Goal: Information Seeking & Learning: Learn about a topic

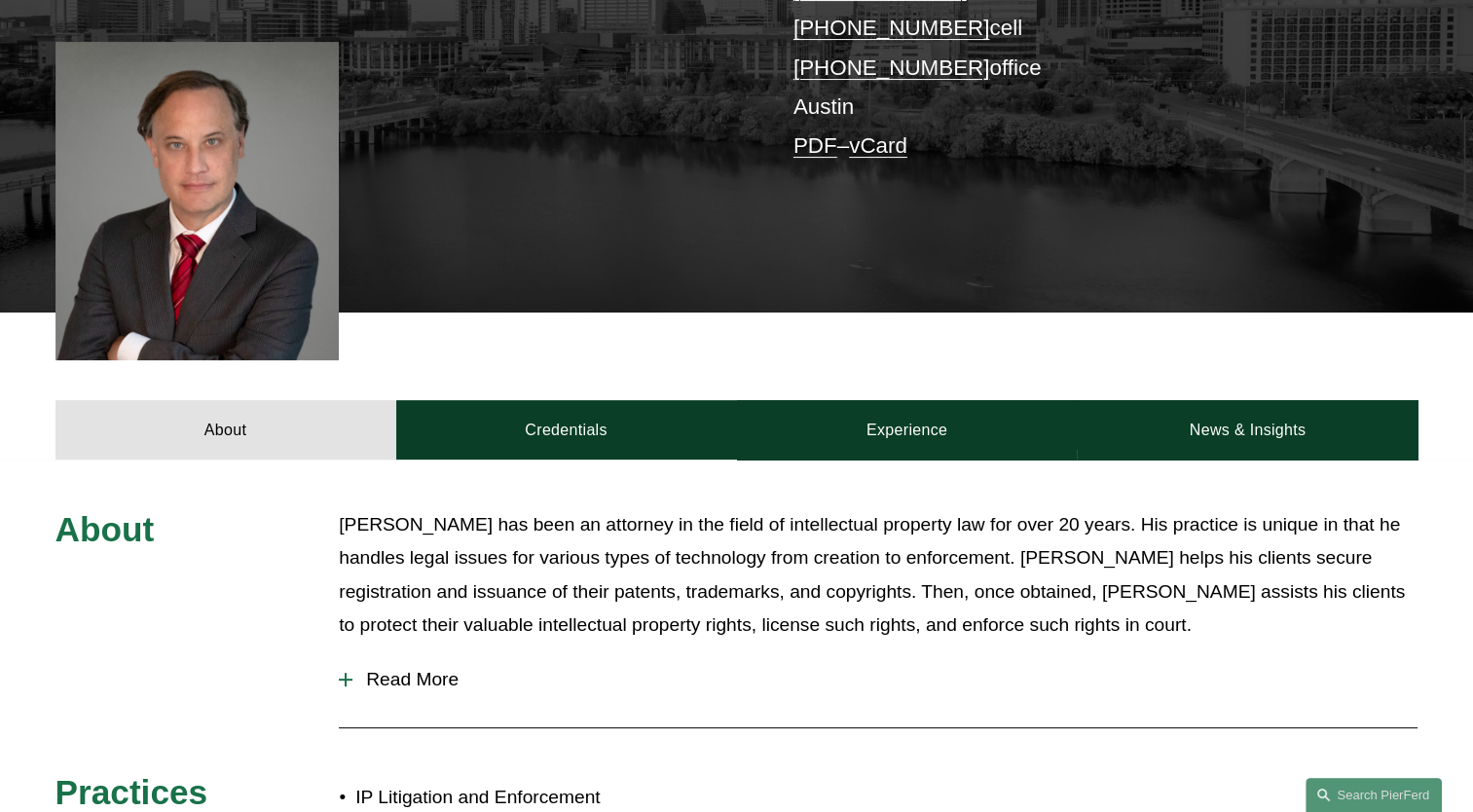
scroll to position [778, 0]
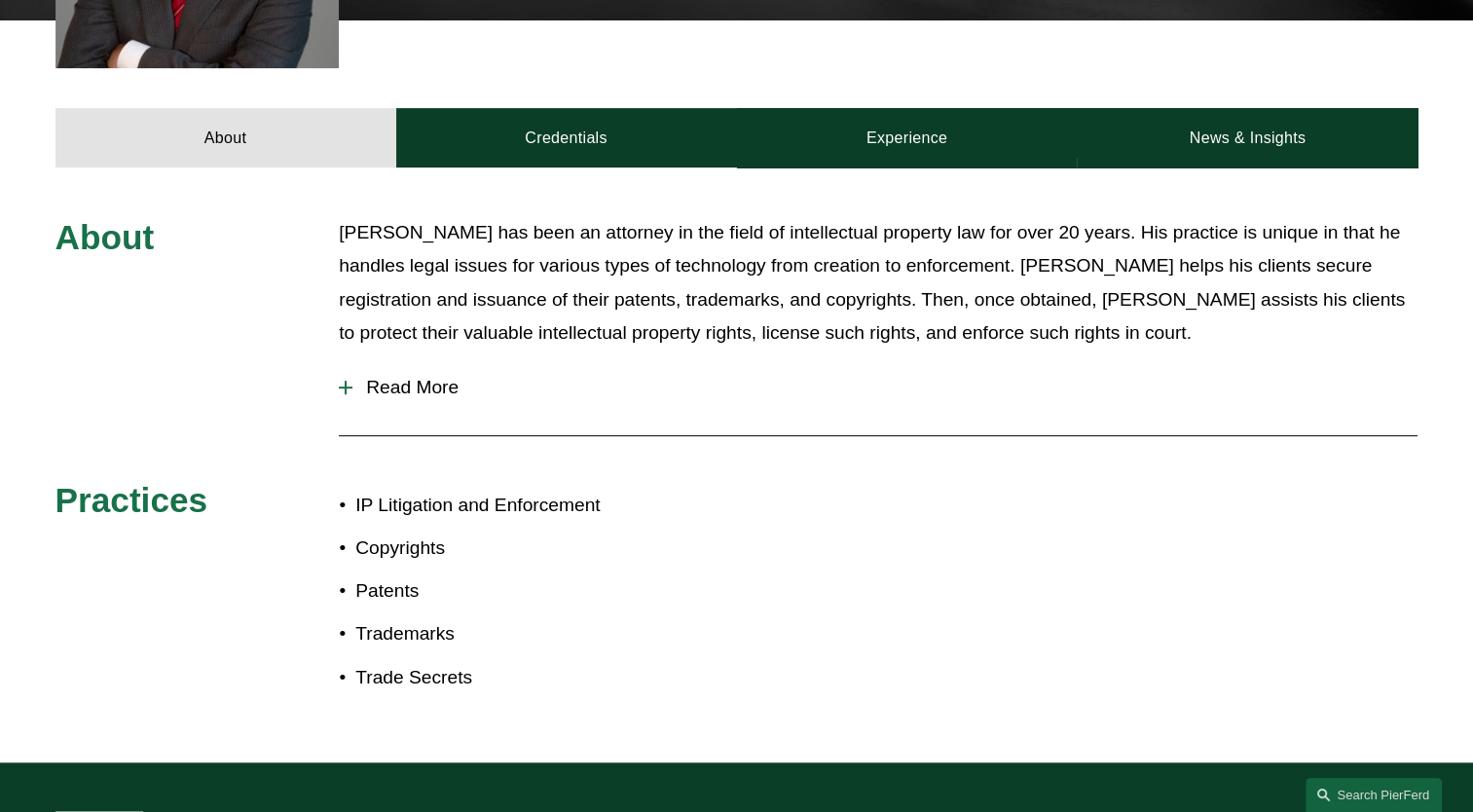
click at [412, 377] on span "Read More" at bounding box center [884, 388] width 1065 height 22
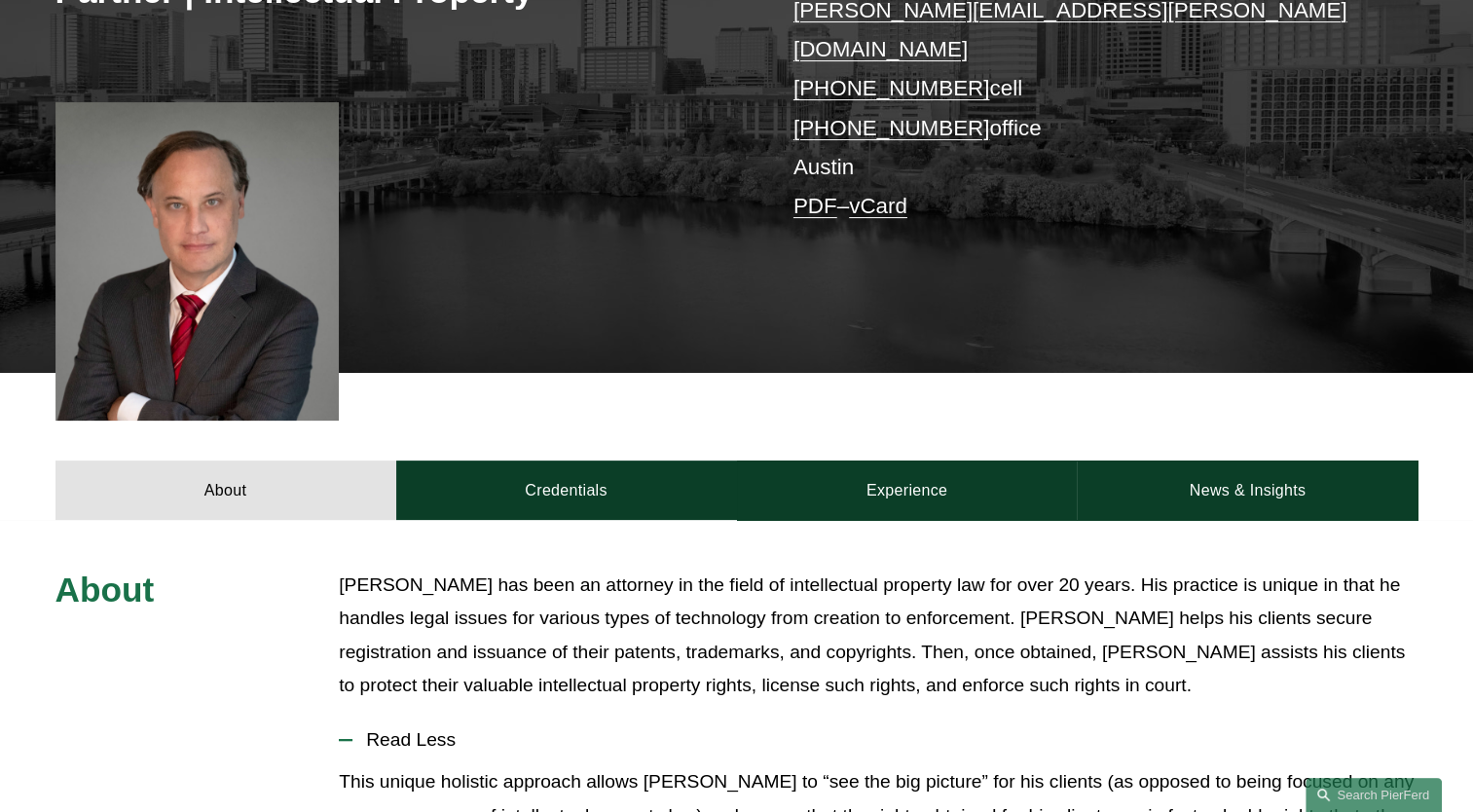
scroll to position [608, 0]
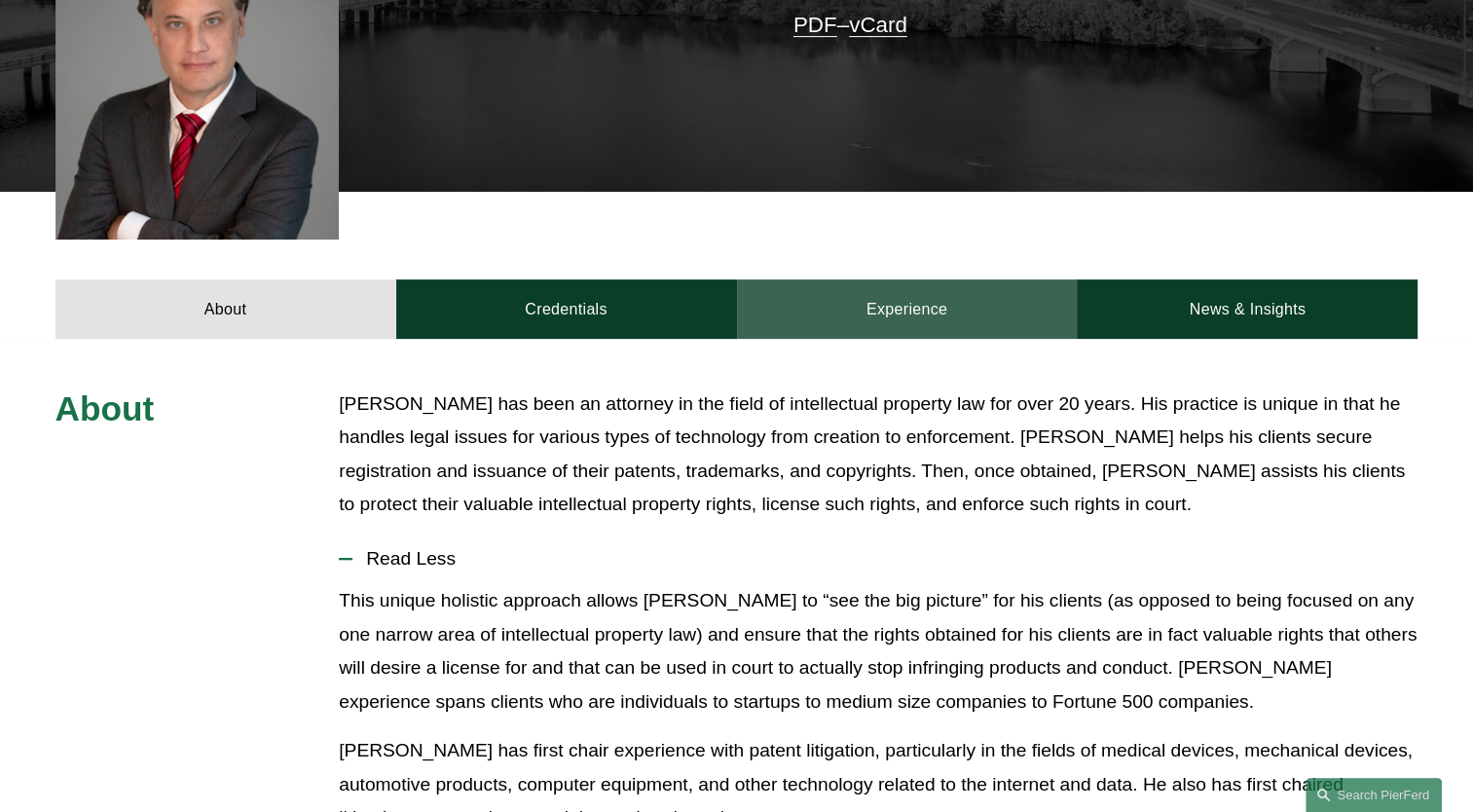
click at [859, 296] on link "Experience" at bounding box center [907, 308] width 340 height 58
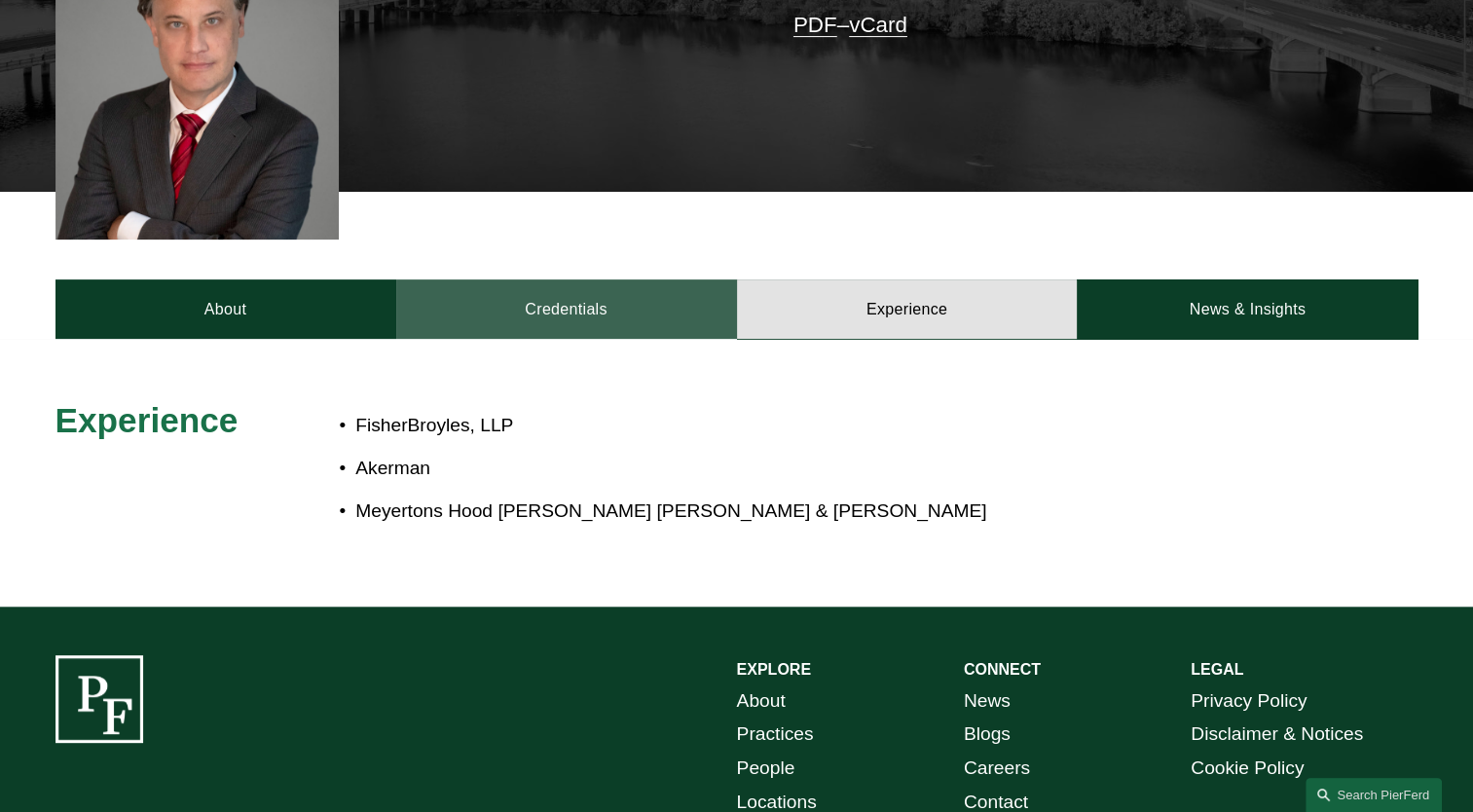
click at [624, 279] on link "Credentials" at bounding box center [566, 308] width 340 height 58
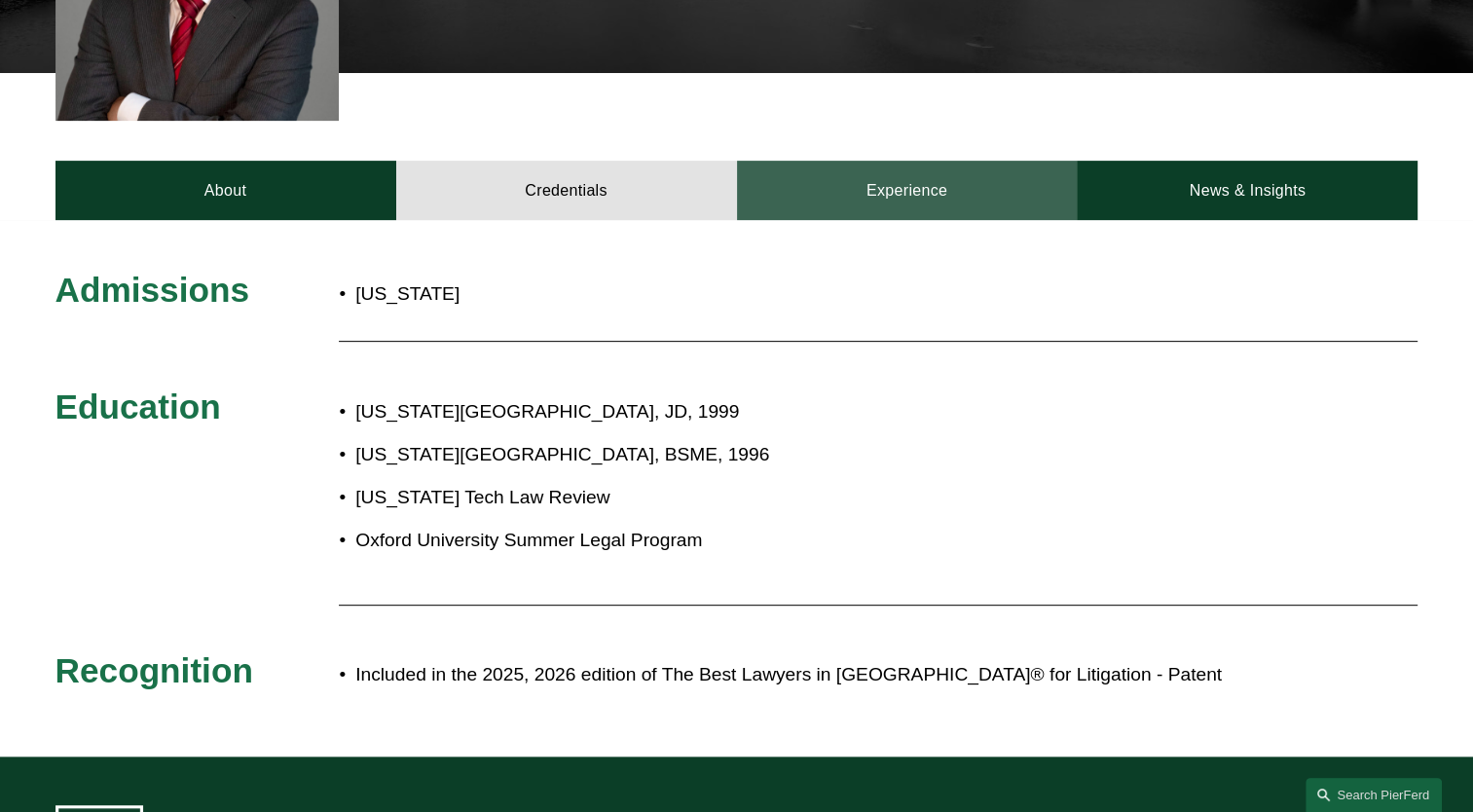
scroll to position [510, 0]
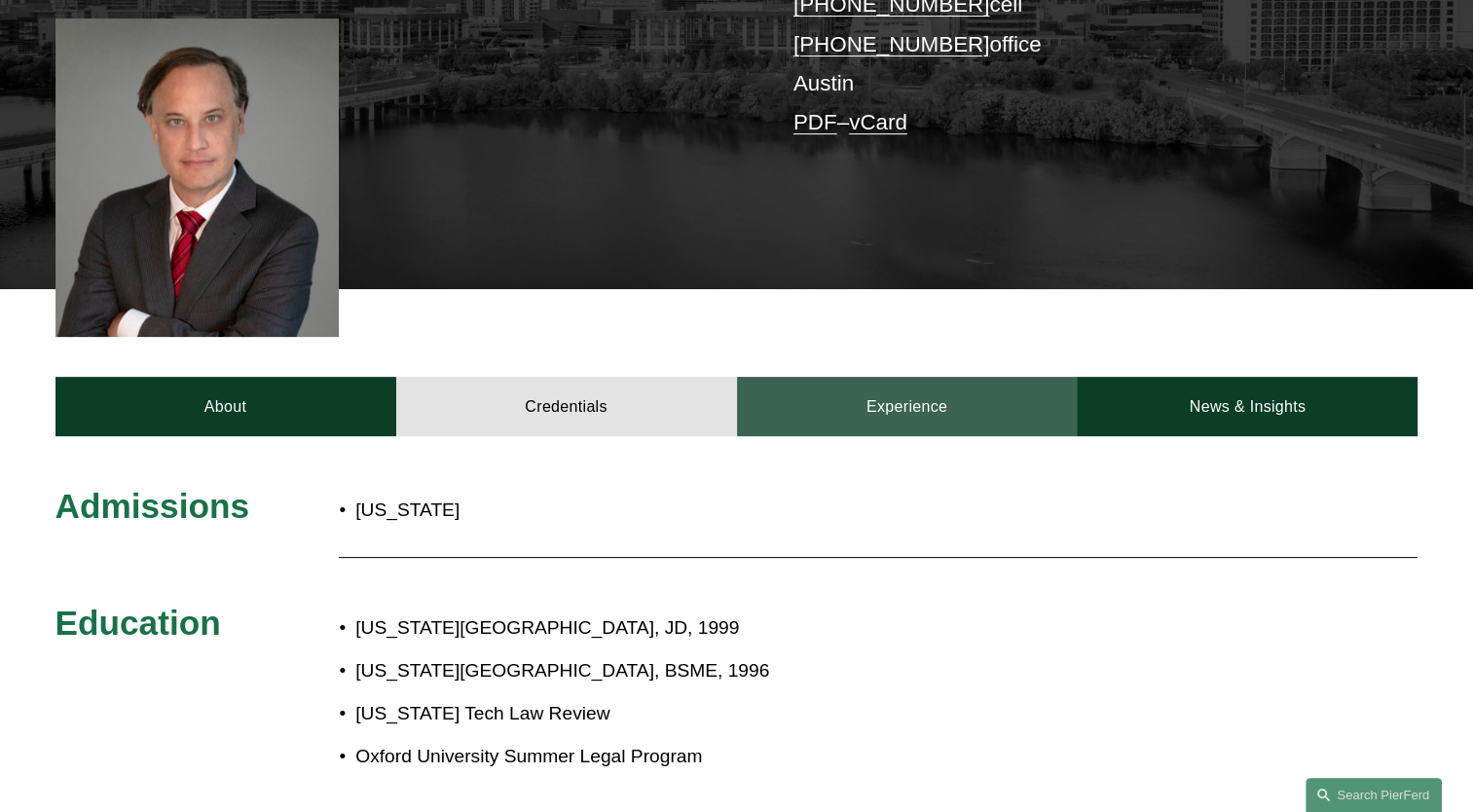
click at [876, 385] on link "Experience" at bounding box center [907, 406] width 340 height 58
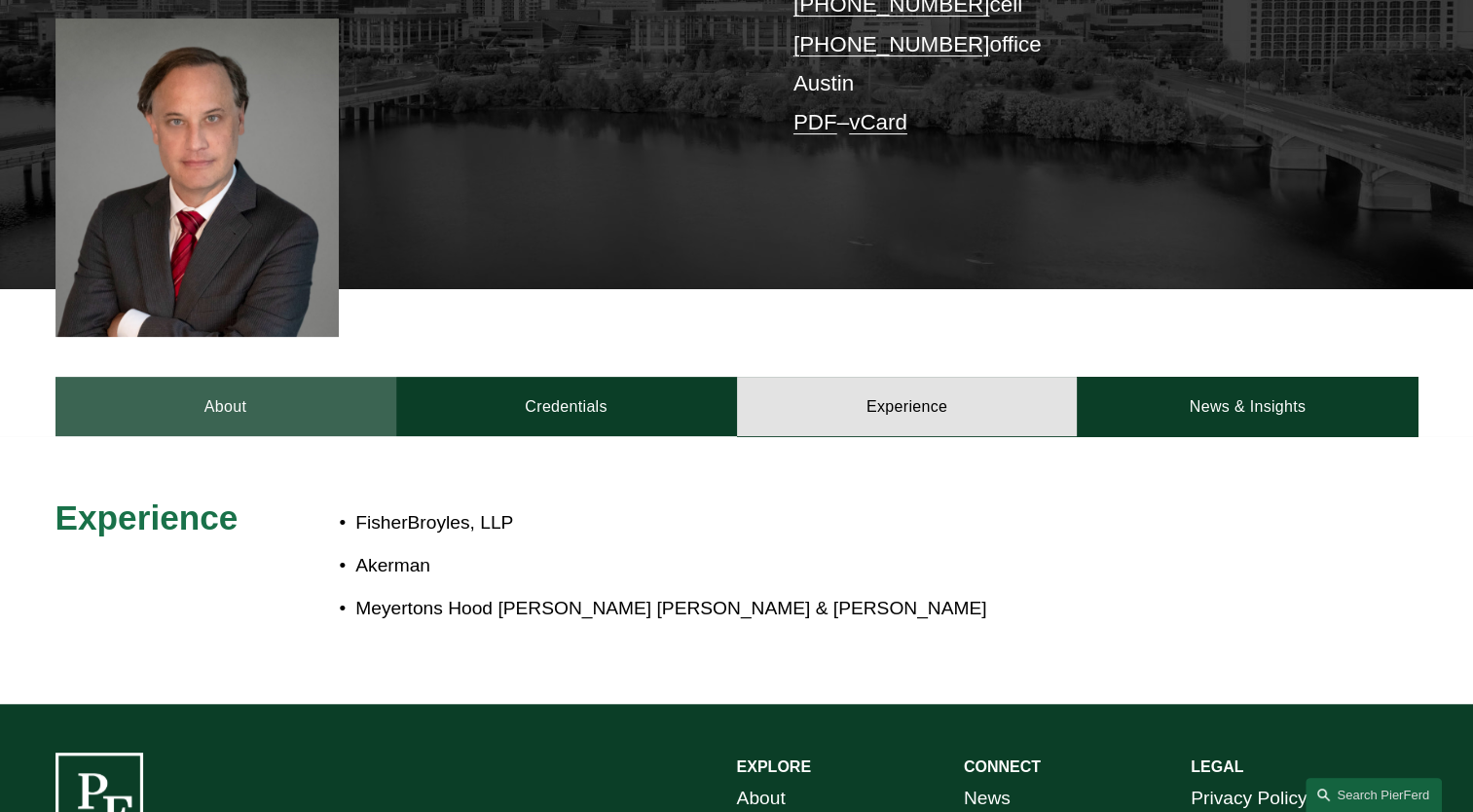
click at [297, 377] on link "About" at bounding box center [225, 406] width 340 height 58
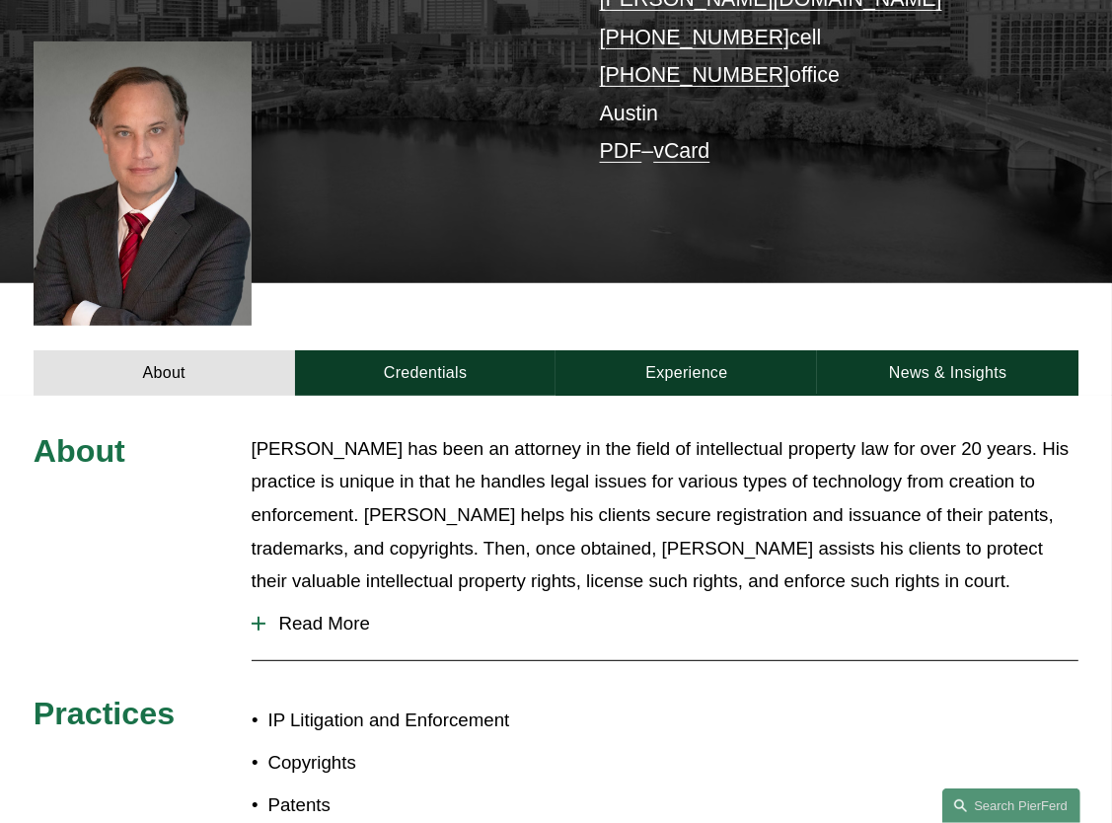
scroll to position [123, 0]
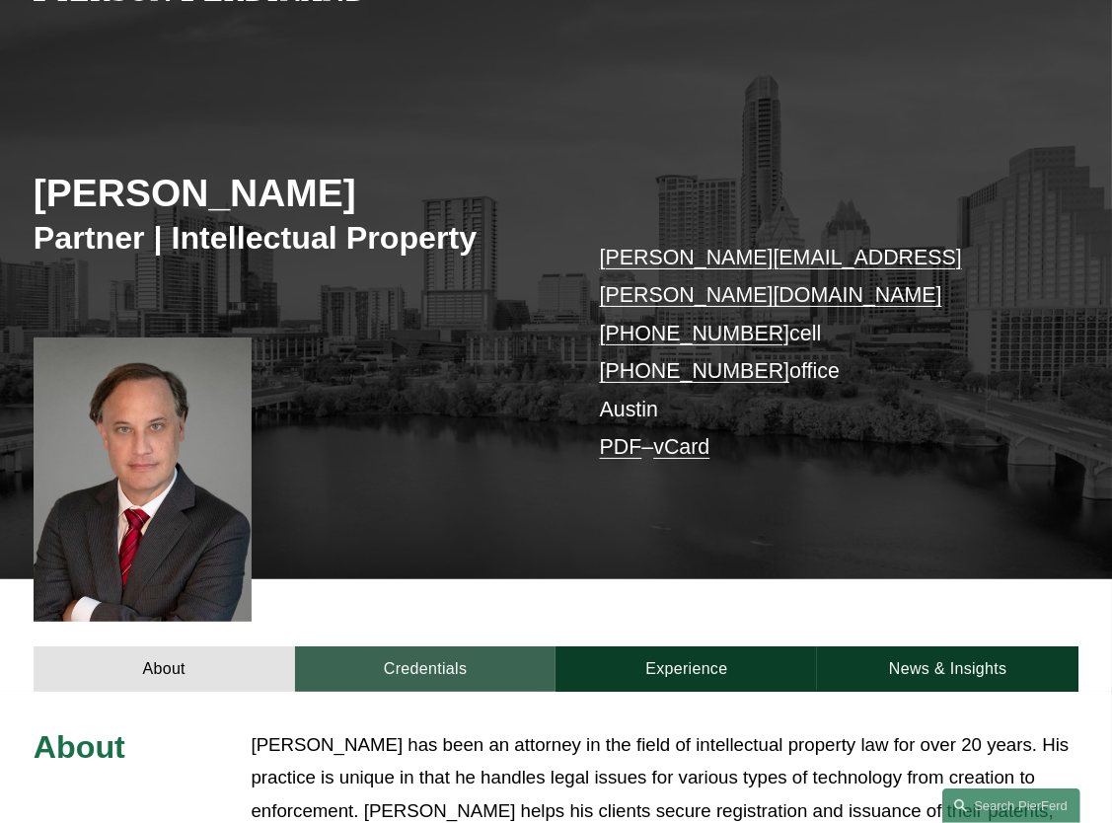
click at [448, 646] on link "Credentials" at bounding box center [425, 668] width 261 height 45
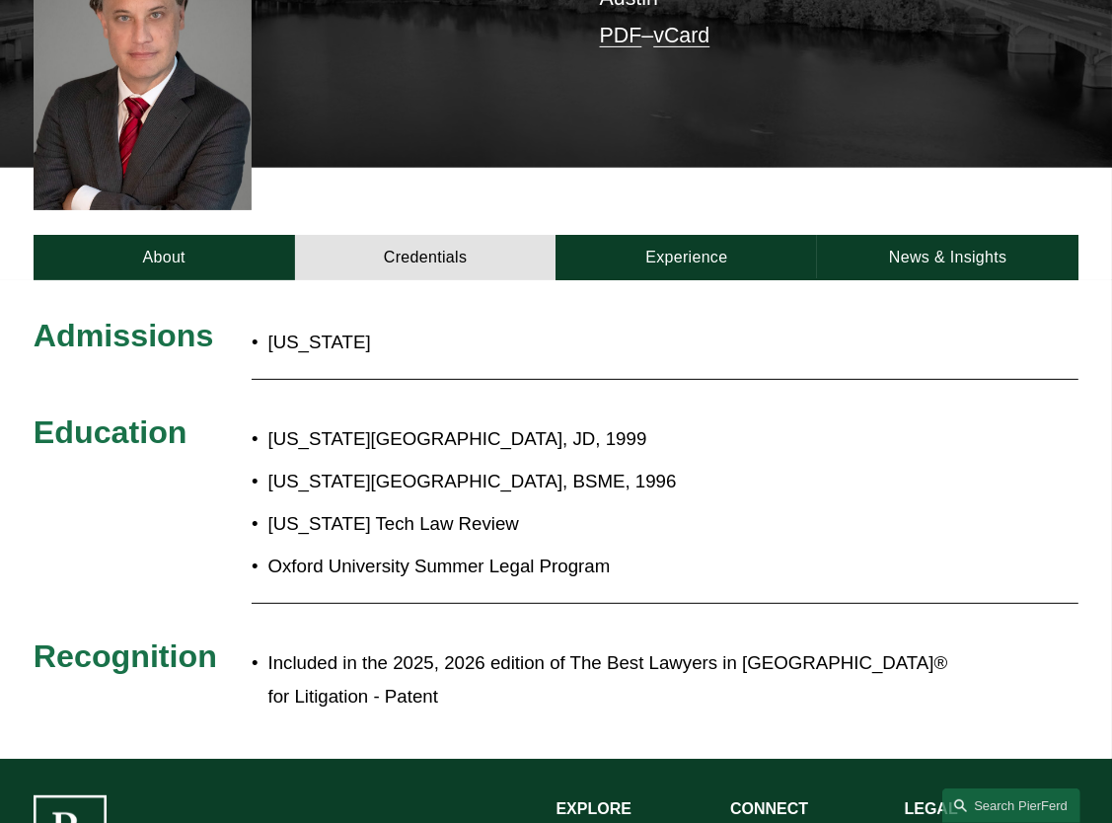
scroll to position [321, 0]
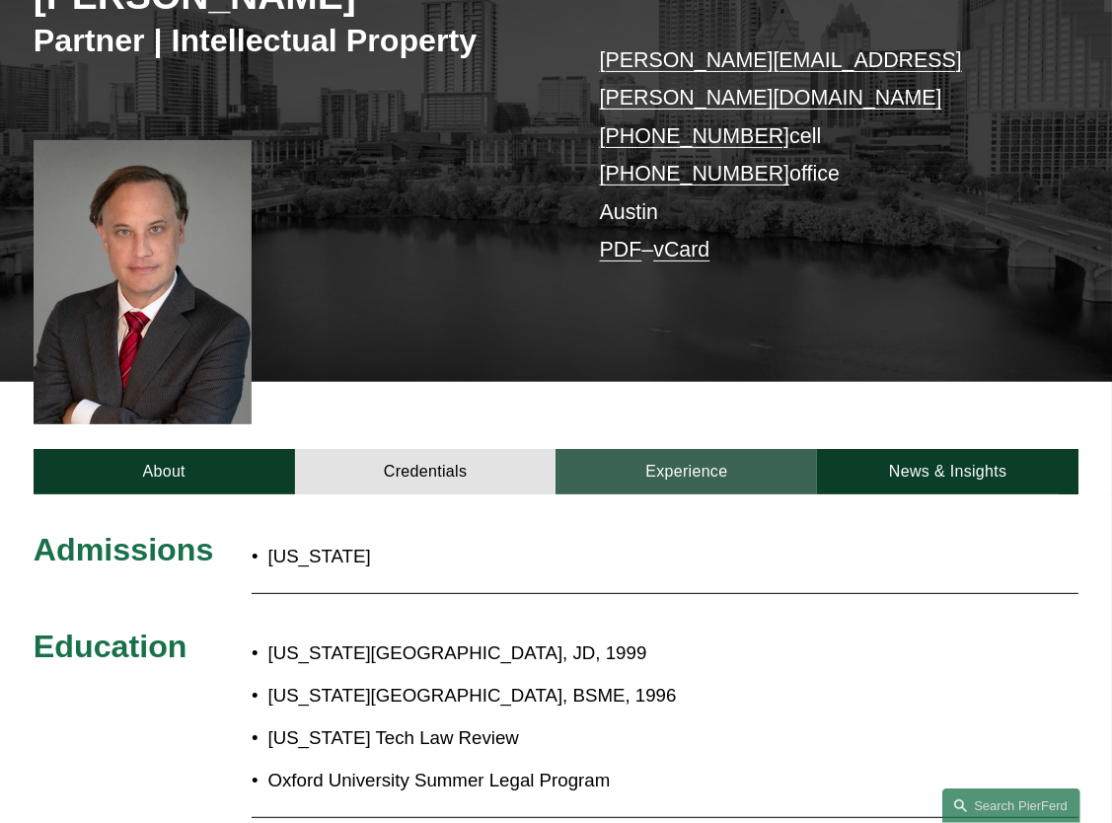
click at [661, 451] on link "Experience" at bounding box center [685, 471] width 261 height 45
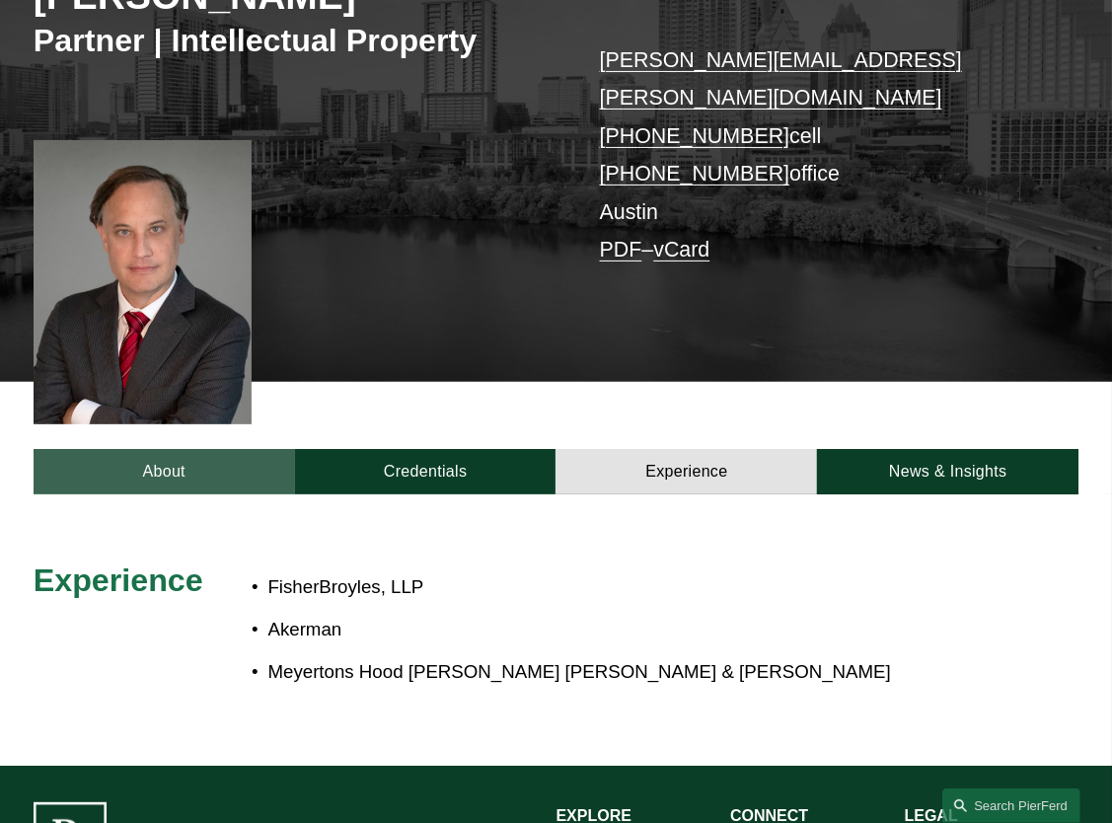
click at [161, 459] on link "About" at bounding box center [164, 471] width 261 height 45
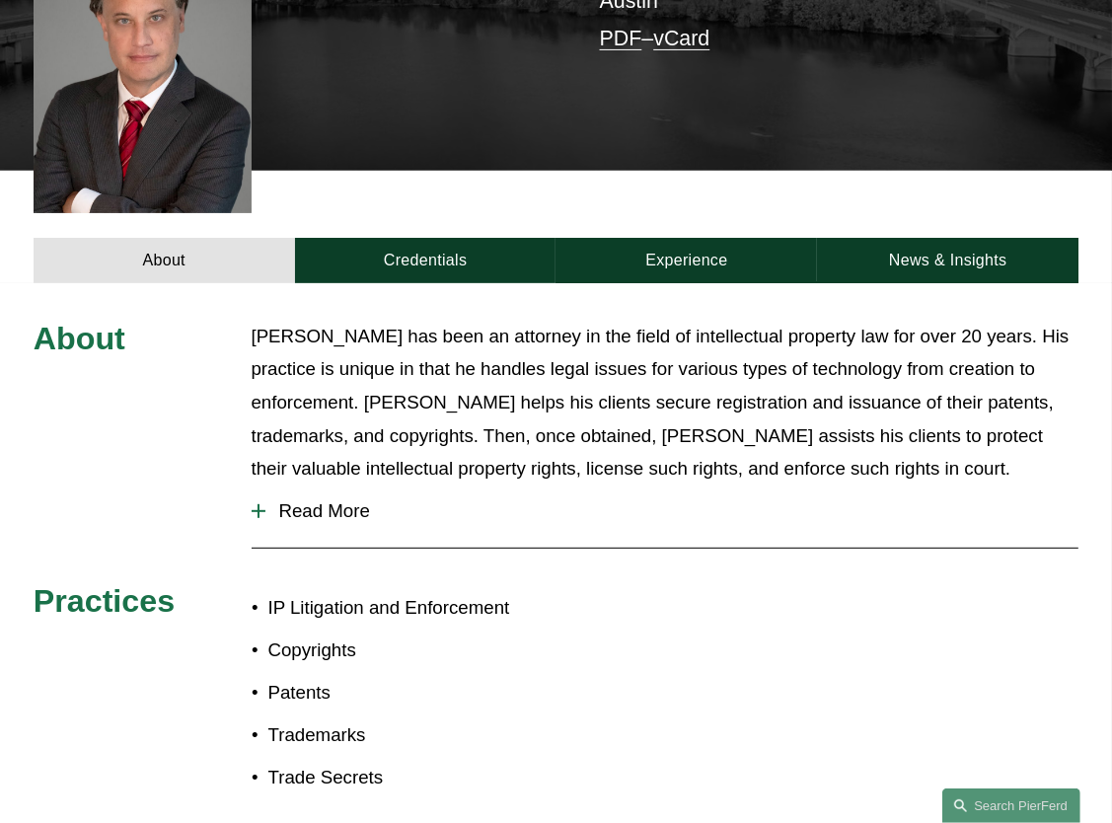
scroll to position [715, 0]
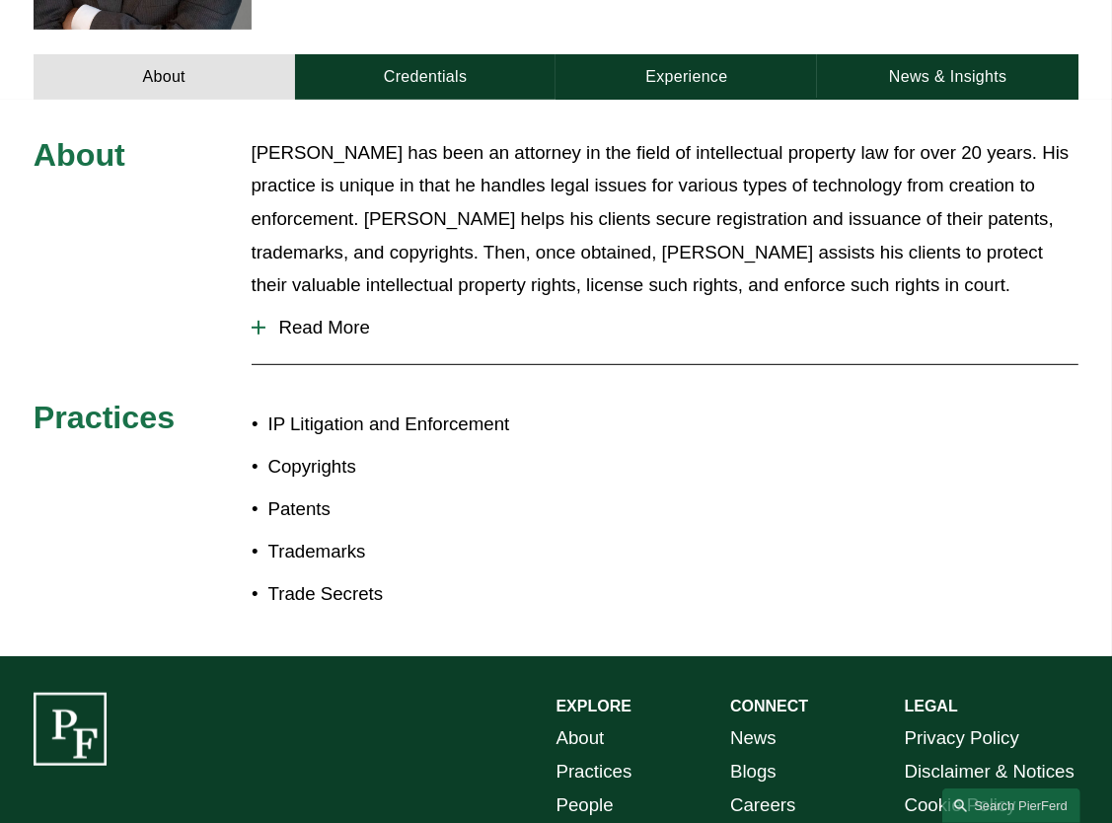
click at [339, 317] on span "Read More" at bounding box center [672, 328] width 814 height 22
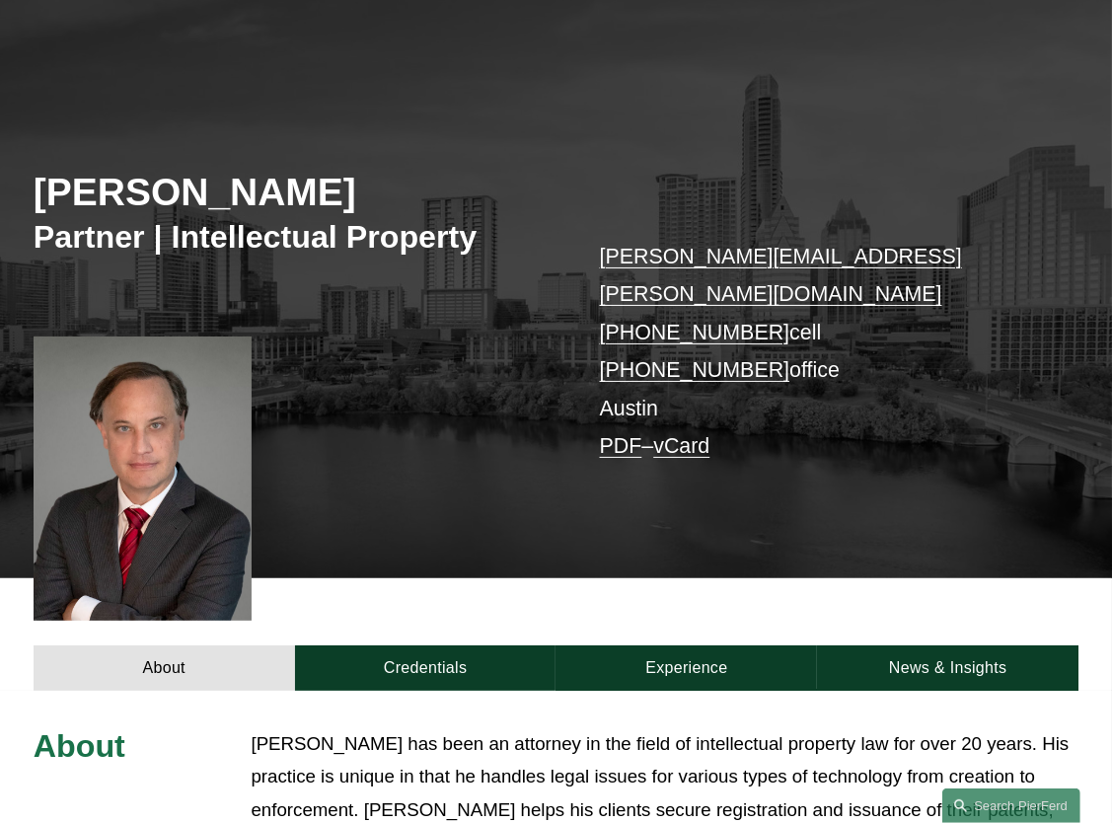
scroll to position [0, 0]
